Goal: Information Seeking & Learning: Find contact information

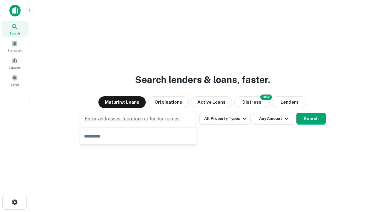
type input "**********"
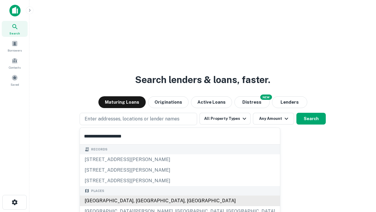
click at [141, 201] on div "[GEOGRAPHIC_DATA], [GEOGRAPHIC_DATA], [GEOGRAPHIC_DATA]" at bounding box center [180, 200] width 200 height 11
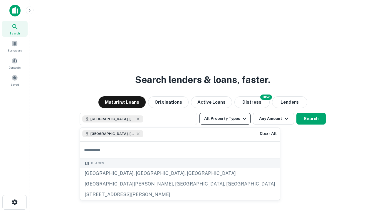
click at [225, 119] on button "All Property Types" at bounding box center [225, 119] width 51 height 12
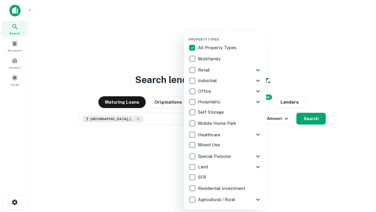
click at [230, 36] on button "button" at bounding box center [230, 36] width 82 height 0
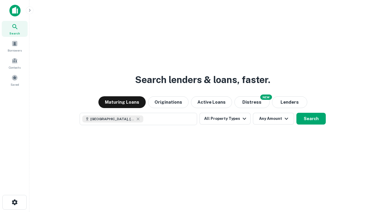
scroll to position [9, 0]
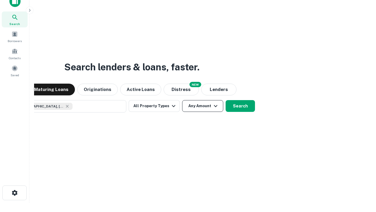
click at [182, 100] on button "Any Amount" at bounding box center [202, 106] width 41 height 12
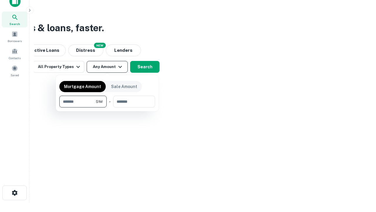
type input "*******"
click at [107, 107] on button "button" at bounding box center [107, 107] width 96 height 0
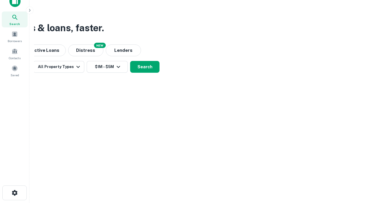
scroll to position [3, 109]
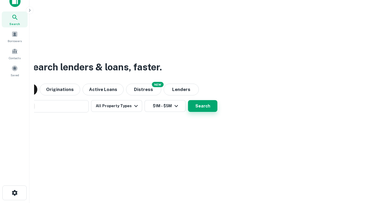
click at [188, 100] on button "Search" at bounding box center [202, 106] width 29 height 12
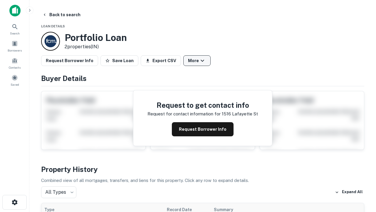
click at [197, 61] on button "More" at bounding box center [197, 60] width 27 height 11
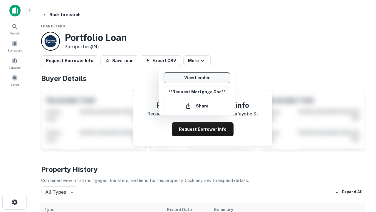
click at [197, 78] on link "View Lender" at bounding box center [197, 77] width 67 height 11
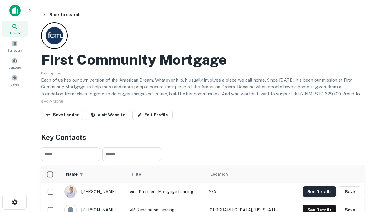
click at [320, 191] on button "See Details" at bounding box center [320, 191] width 34 height 11
